Goal: Transaction & Acquisition: Download file/media

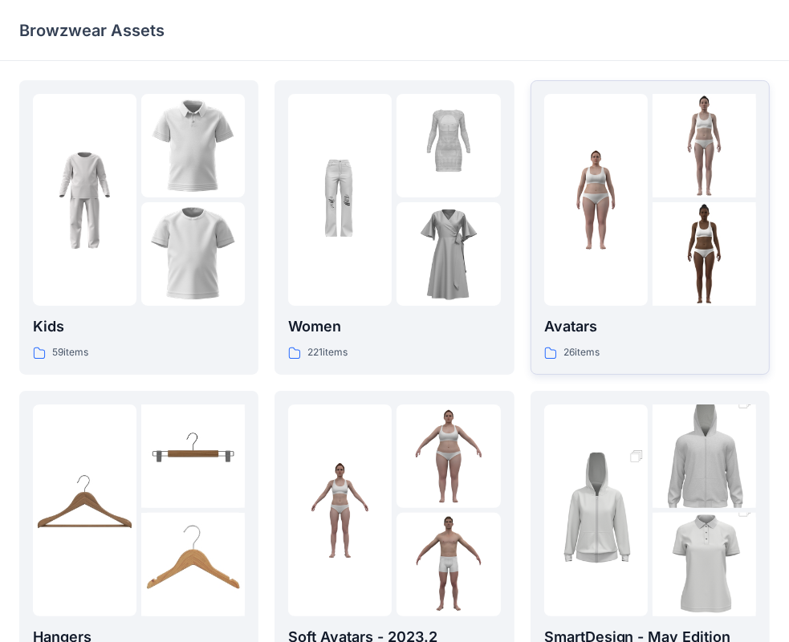
click at [632, 276] on div at bounding box center [596, 200] width 104 height 212
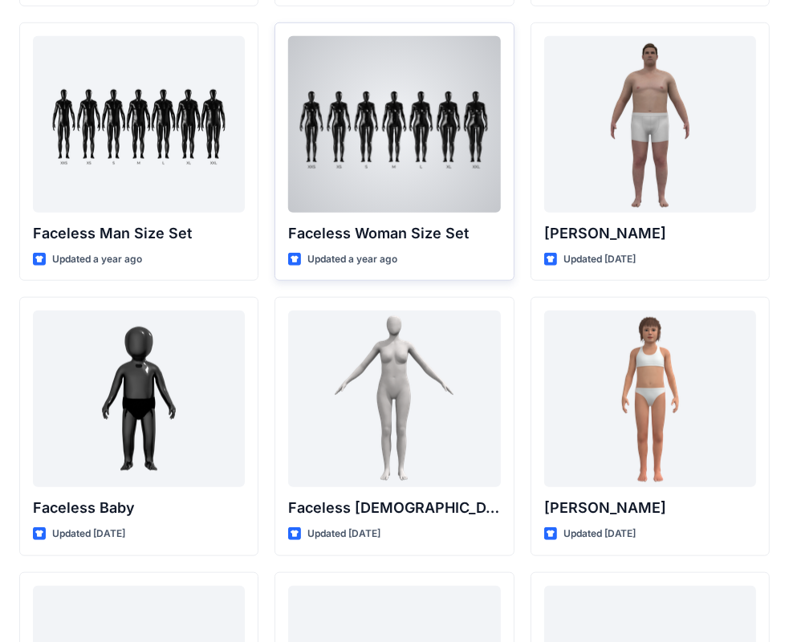
scroll to position [802, 0]
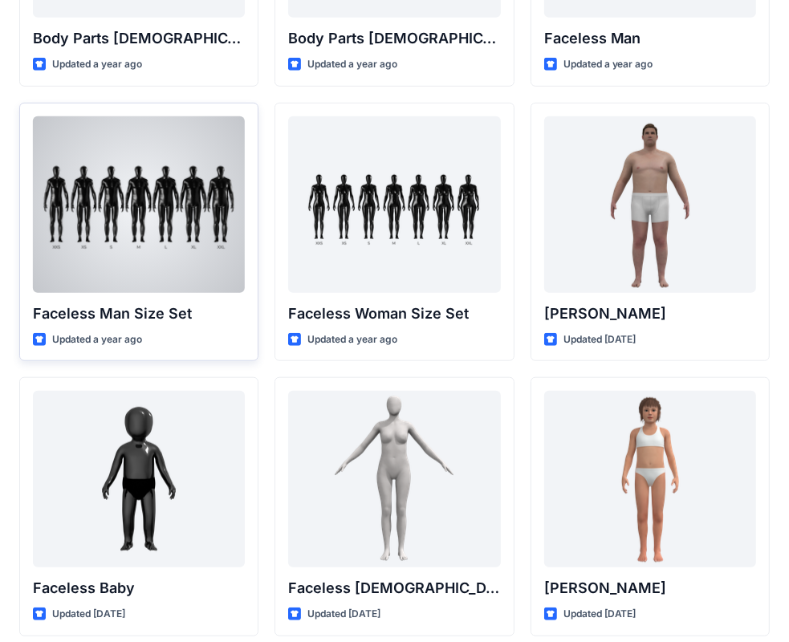
click at [173, 302] on p "Faceless Man Size Set" at bounding box center [139, 313] width 212 height 22
click at [173, 301] on div "Faceless Man Size Set Updated a year ago" at bounding box center [138, 232] width 239 height 259
click at [246, 326] on div "Faceless Man Size Set Updated a year ago" at bounding box center [138, 232] width 239 height 259
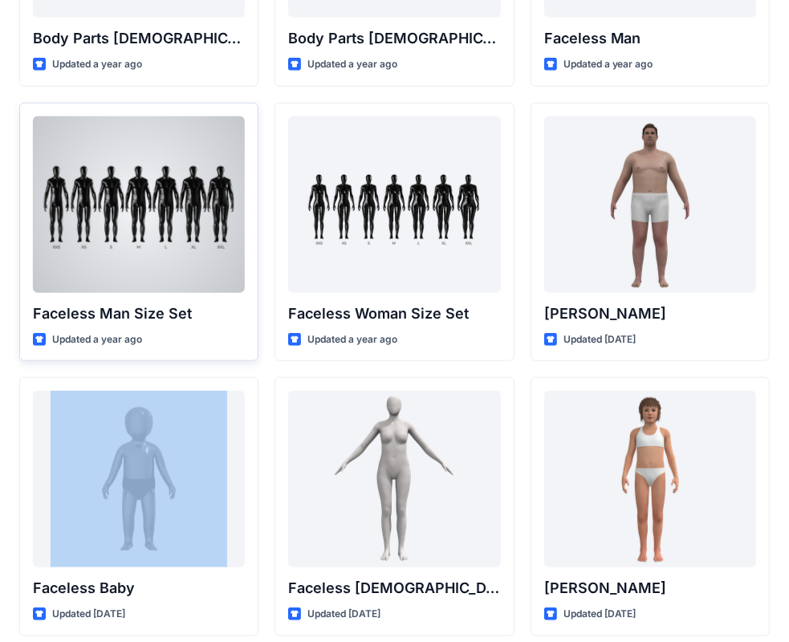
click at [246, 326] on div "Faceless Man Size Set Updated a year ago" at bounding box center [138, 232] width 239 height 259
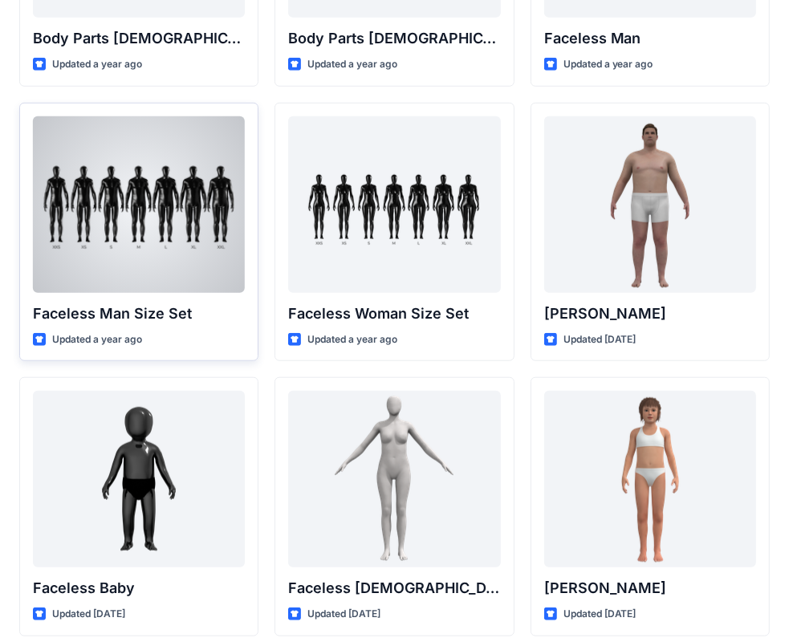
click at [77, 312] on p "Faceless Man Size Set" at bounding box center [139, 313] width 212 height 22
click at [118, 258] on div at bounding box center [139, 204] width 212 height 177
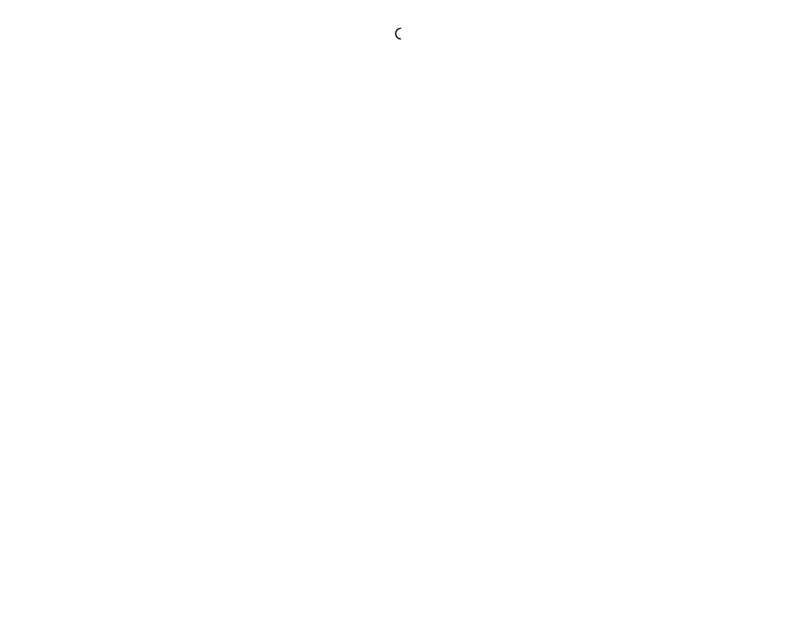
click at [118, 258] on div at bounding box center [401, 321] width 802 height 642
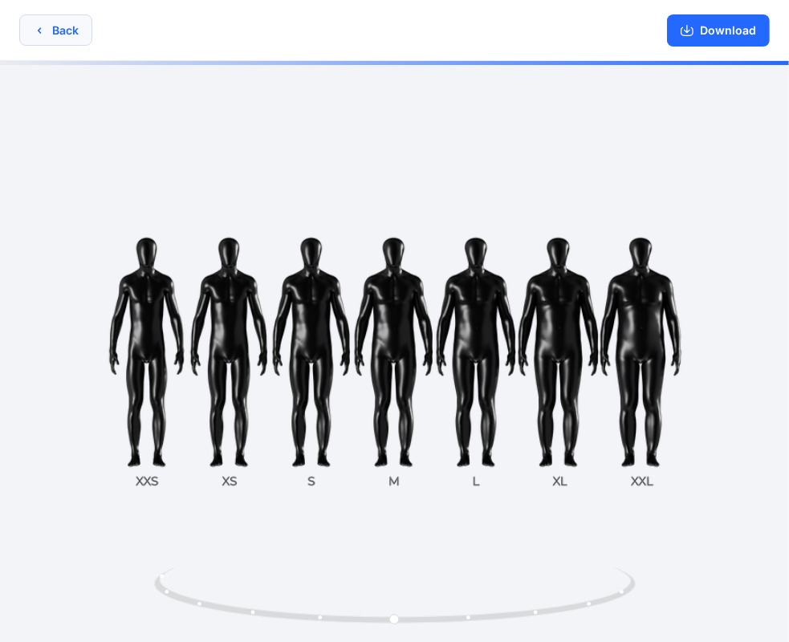
click at [39, 34] on icon "button" at bounding box center [39, 30] width 13 height 13
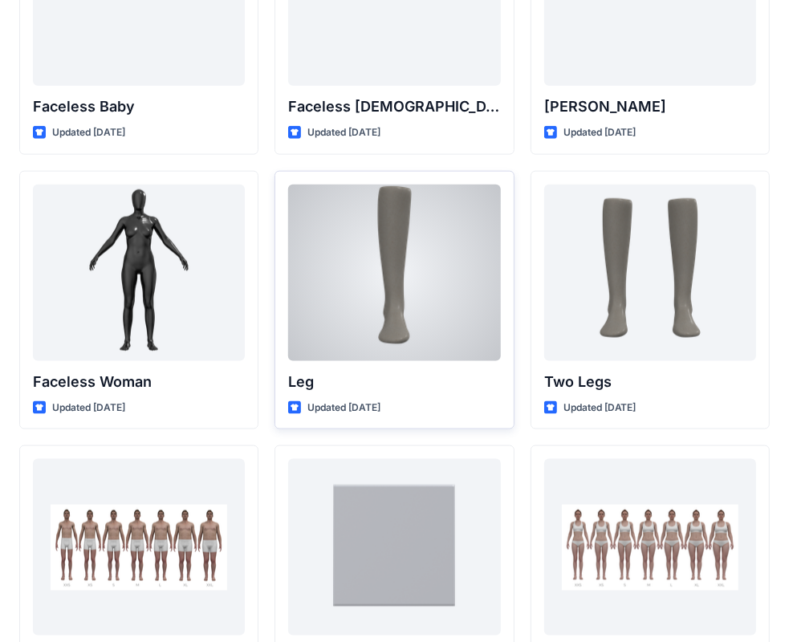
scroll to position [1444, 0]
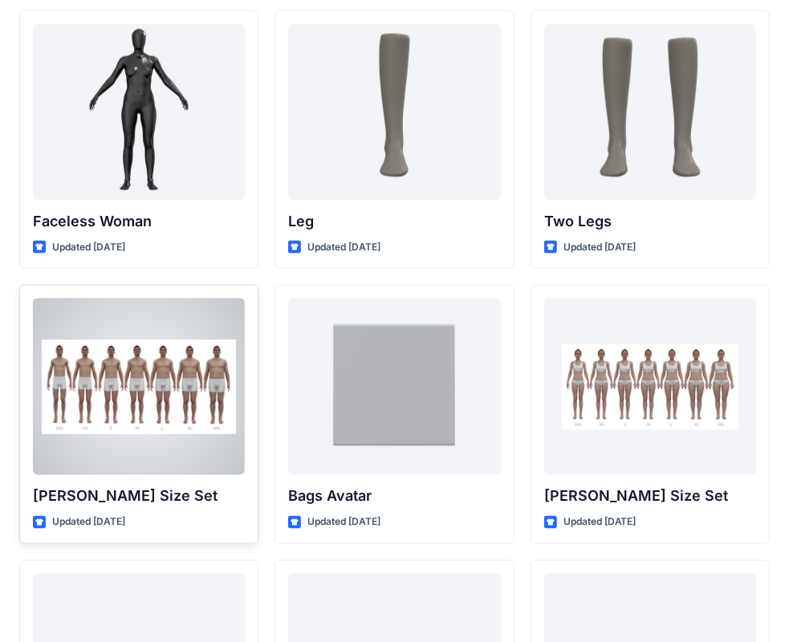
click at [118, 432] on div at bounding box center [139, 386] width 212 height 177
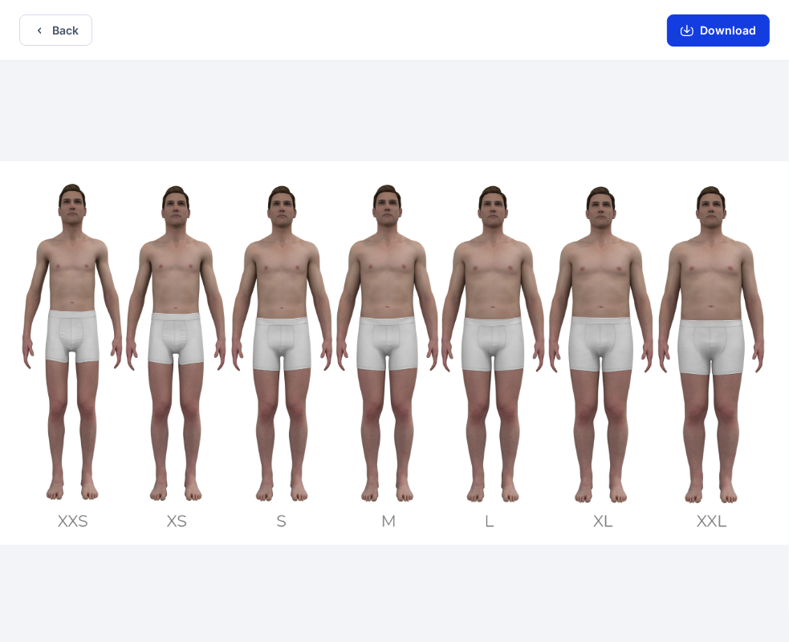
click at [704, 35] on button "Download" at bounding box center [718, 30] width 103 height 32
click at [700, 30] on button "Download" at bounding box center [718, 30] width 103 height 32
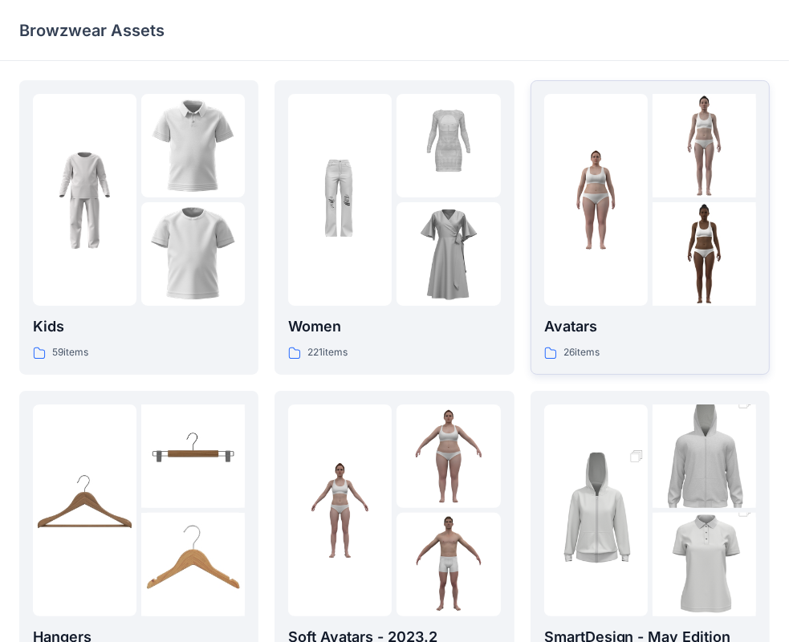
click at [616, 356] on div "26 items" at bounding box center [650, 352] width 212 height 17
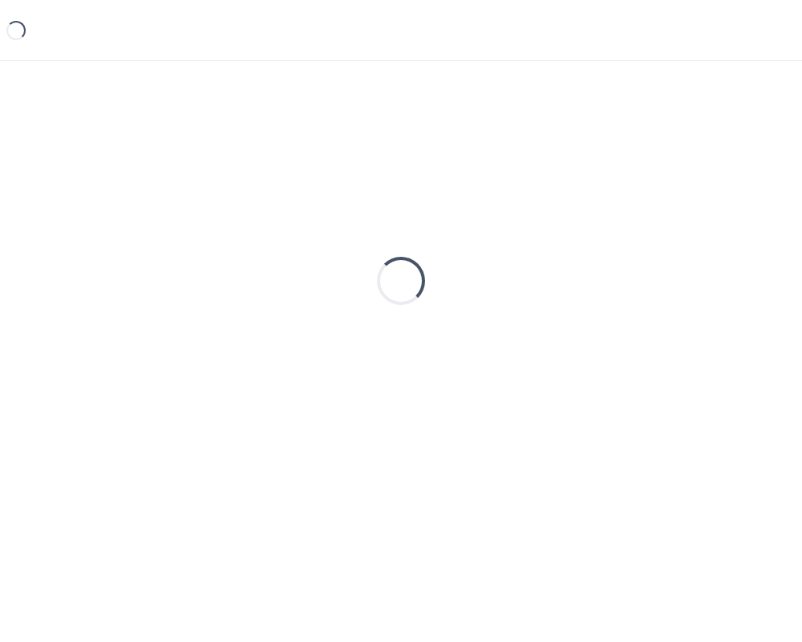
click at [616, 356] on div "Loading..." at bounding box center [401, 280] width 764 height 401
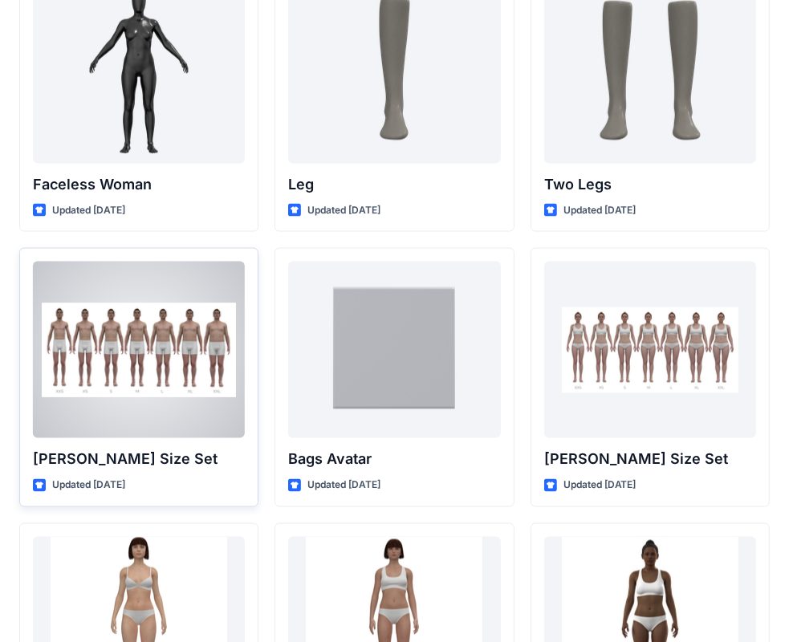
scroll to position [1561, 0]
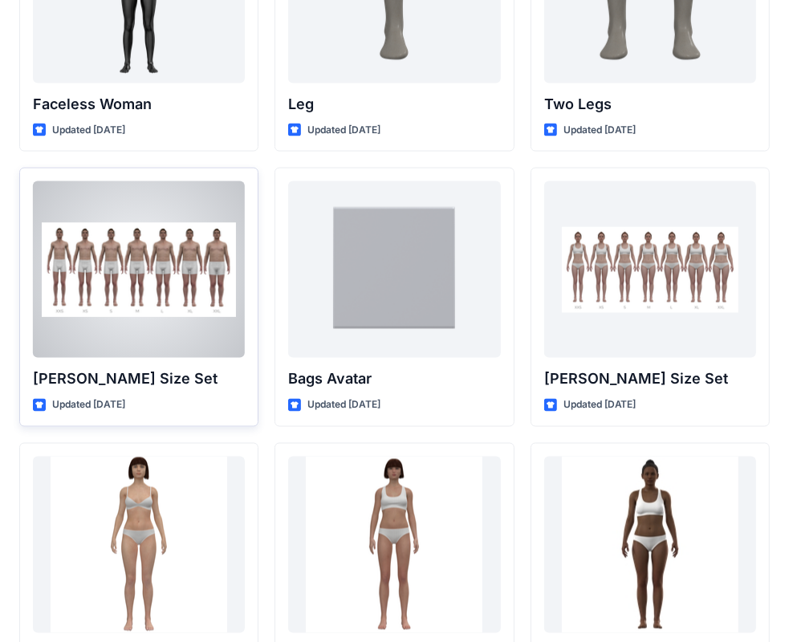
click at [122, 343] on div at bounding box center [139, 269] width 212 height 177
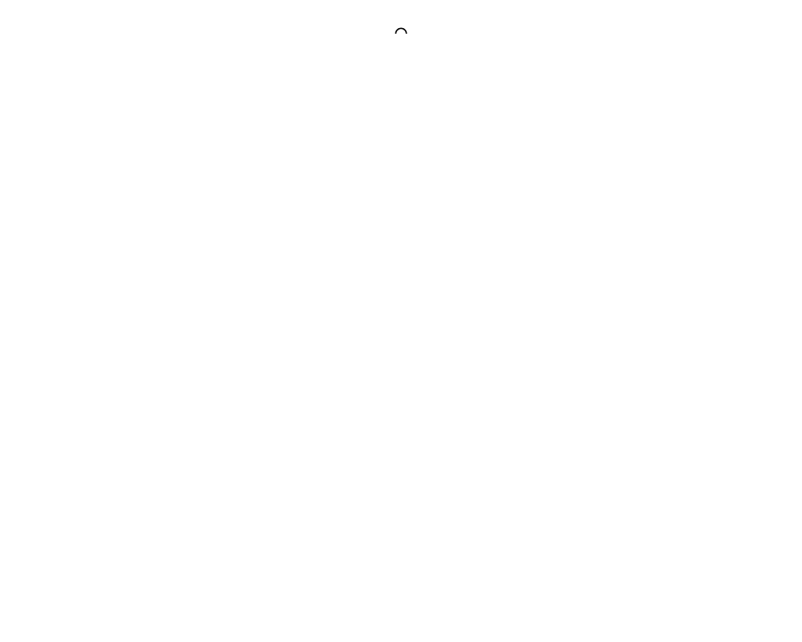
click at [124, 339] on div at bounding box center [401, 321] width 802 height 642
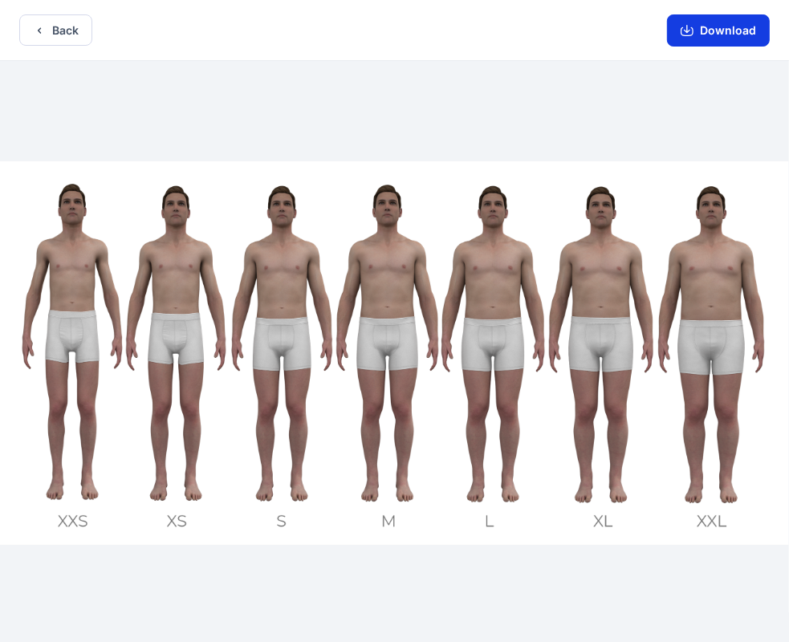
click at [686, 18] on button "Download" at bounding box center [718, 30] width 103 height 32
click at [683, 29] on icon "button" at bounding box center [686, 31] width 13 height 9
click at [687, 32] on icon "button" at bounding box center [686, 30] width 13 height 13
click at [48, 22] on button "Back" at bounding box center [55, 29] width 73 height 31
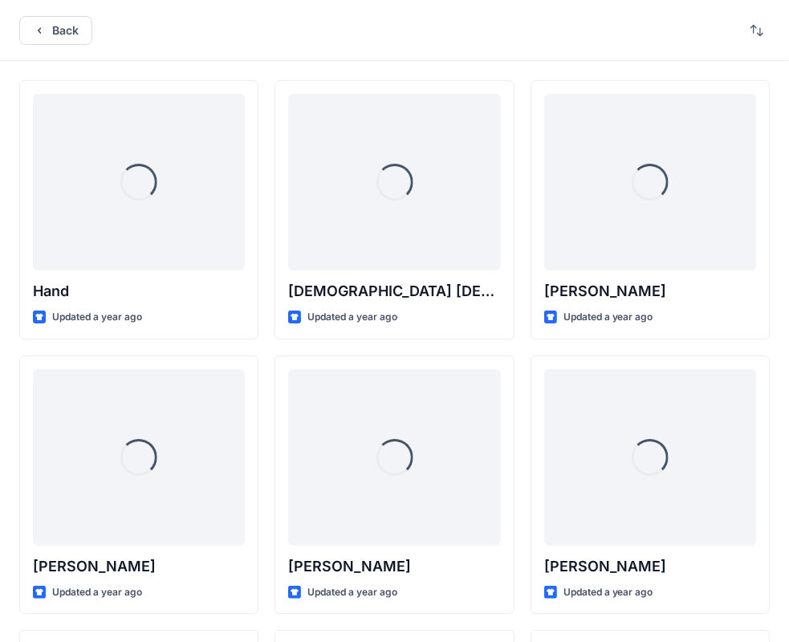
scroll to position [1561, 0]
